Goal: Transaction & Acquisition: Purchase product/service

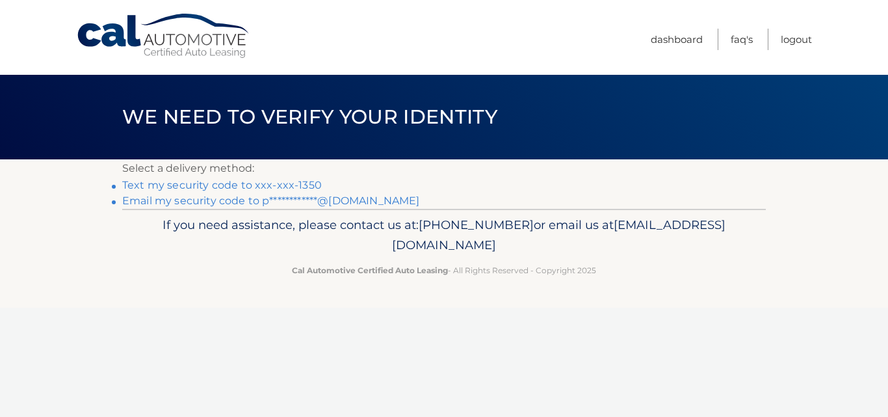
click at [159, 184] on link "Text my security code to xxx-xxx-1350" at bounding box center [222, 185] width 200 height 12
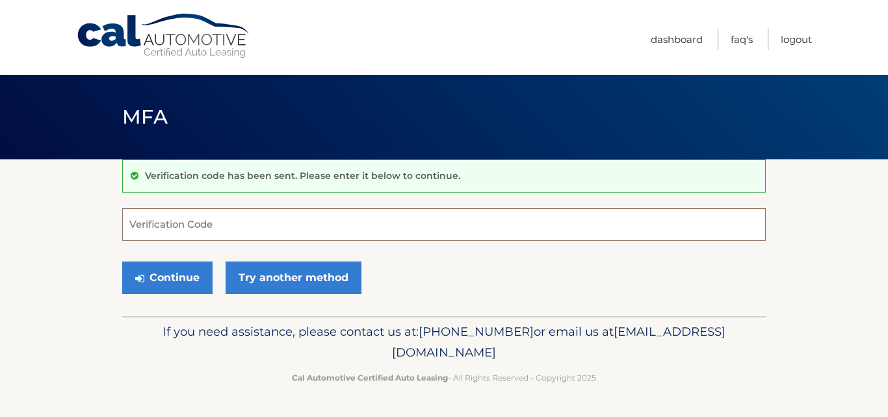
click at [127, 222] on input "Verification Code" at bounding box center [443, 224] width 643 height 32
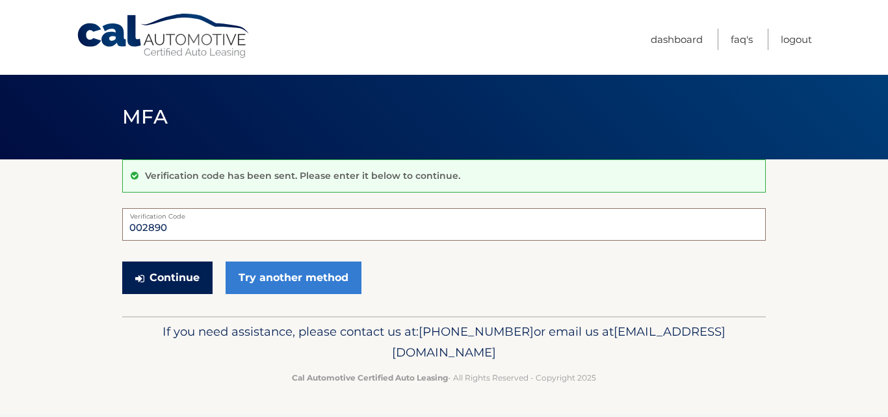
type input "002890"
click at [175, 267] on button "Continue" at bounding box center [167, 277] width 90 height 32
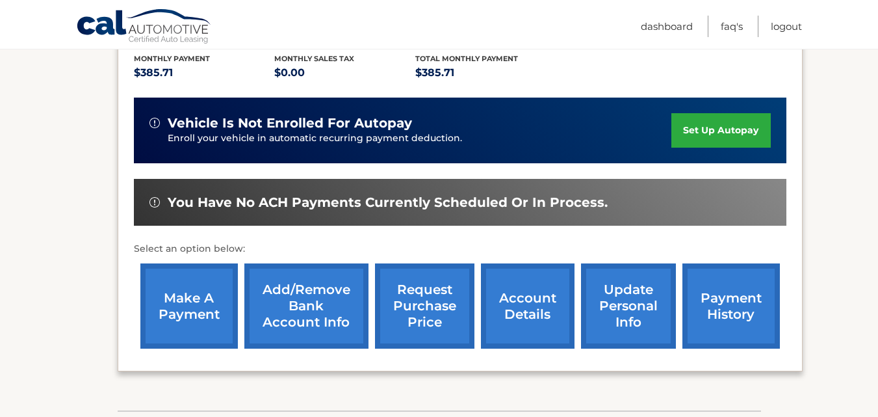
scroll to position [280, 0]
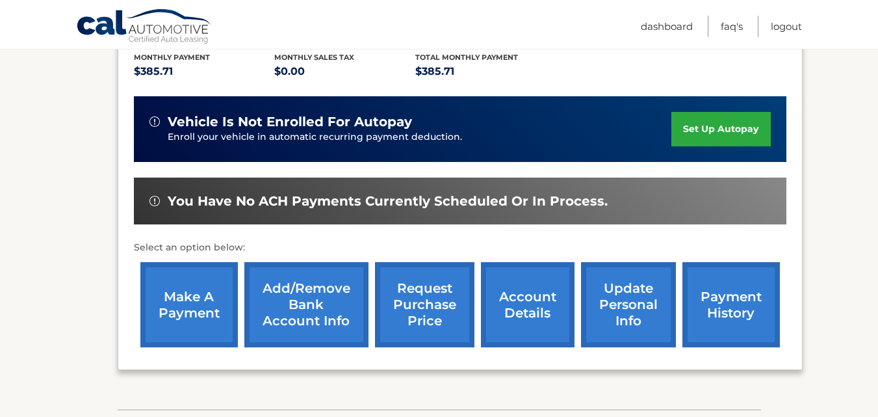
click at [188, 296] on link "make a payment" at bounding box center [188, 304] width 97 height 85
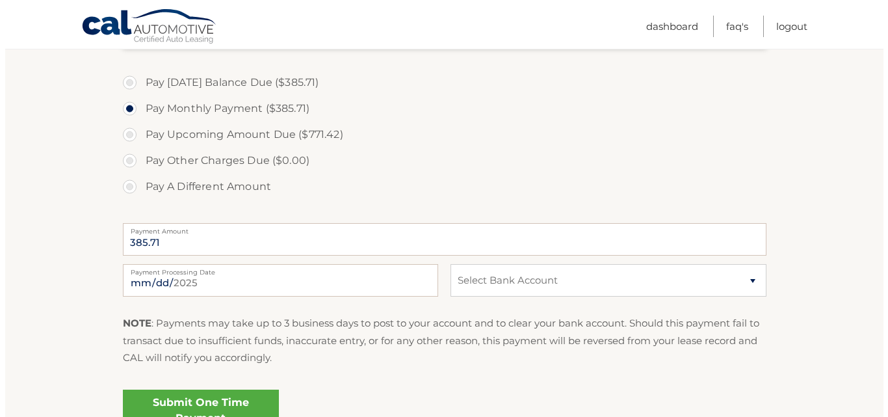
scroll to position [442, 0]
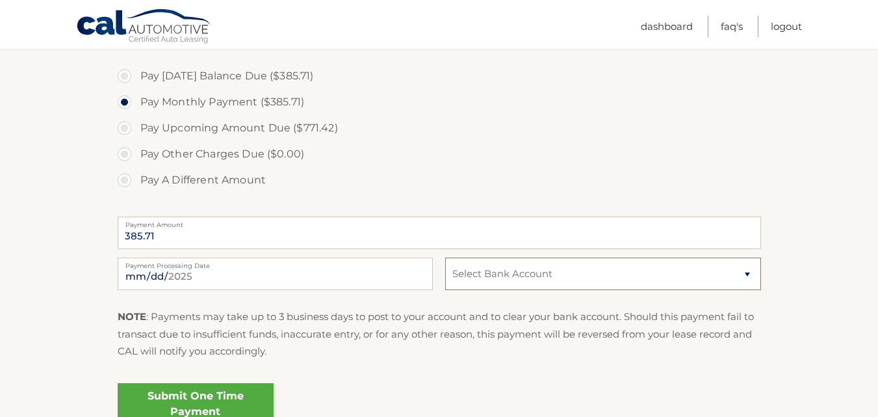
click at [748, 274] on select "Select Bank Account Checking BANK OF AMERICA N.A. *****6117 Checking TD BANK, N…" at bounding box center [602, 273] width 315 height 32
select select "YmUwOWQxZjgtMThiYy00ODBjLWE5ODgtMzZiOTg2YTkwMzQz"
click at [445, 257] on select "Select Bank Account Checking BANK OF AMERICA N.A. *****6117 Checking TD BANK, N…" at bounding box center [602, 273] width 315 height 32
click at [140, 398] on link "Submit One Time Payment" at bounding box center [196, 404] width 156 height 42
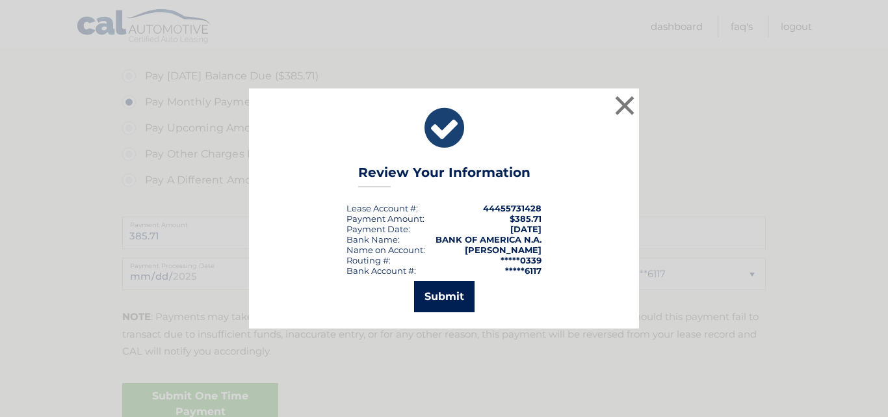
click at [440, 295] on button "Submit" at bounding box center [444, 296] width 60 height 31
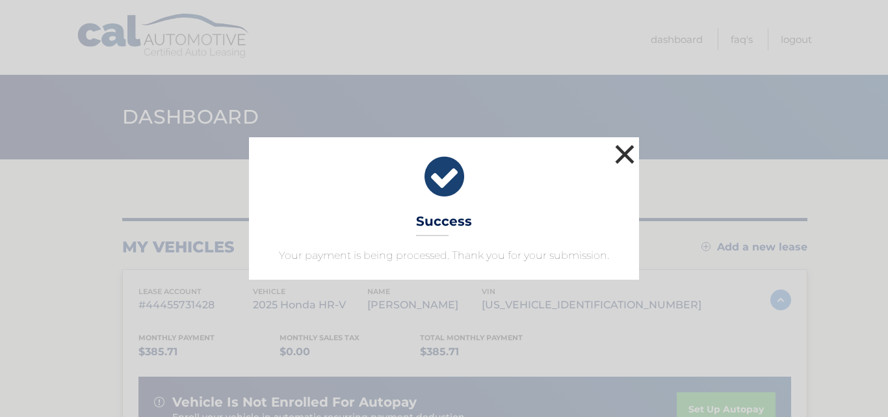
click at [626, 153] on button "×" at bounding box center [625, 154] width 26 height 26
